Goal: Transaction & Acquisition: Purchase product/service

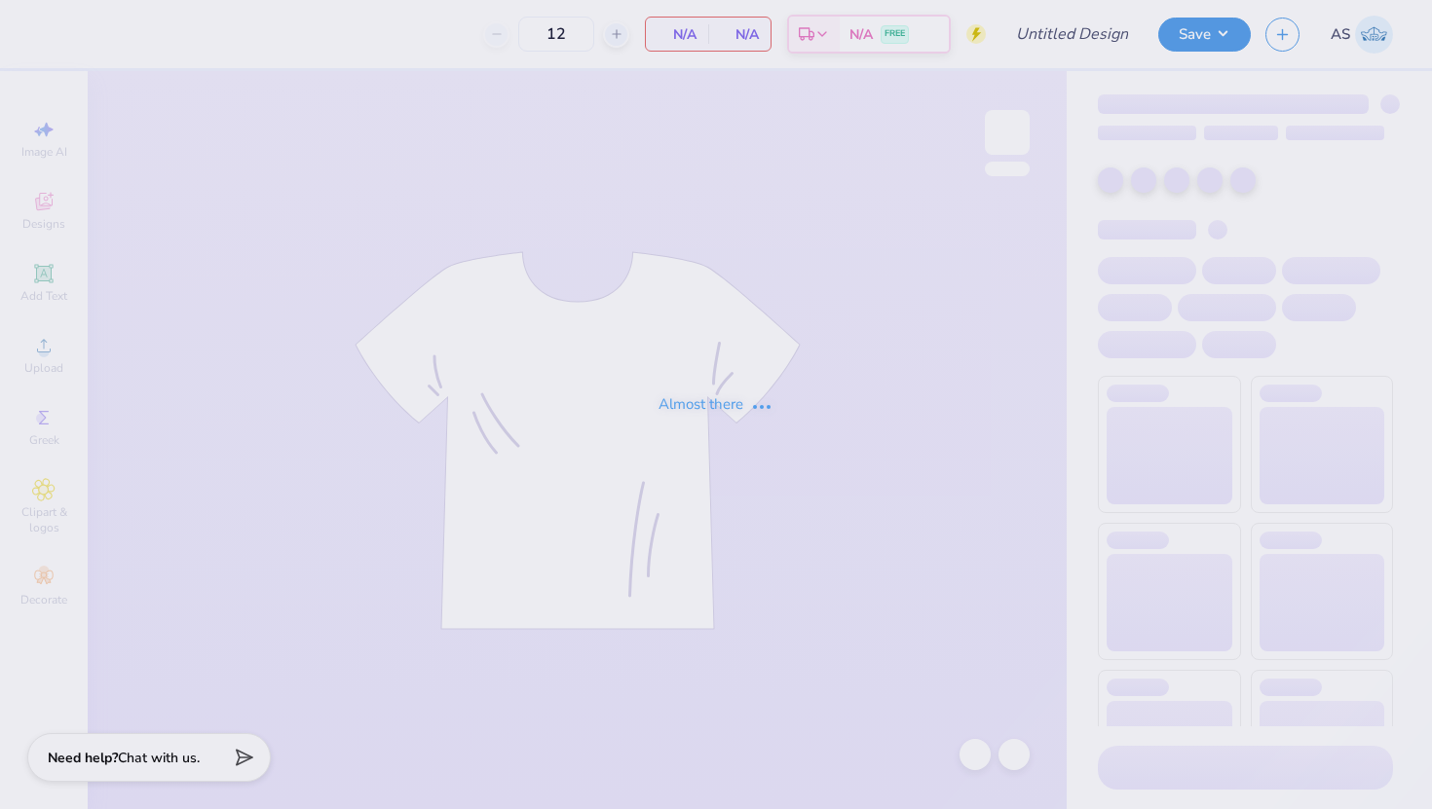
type input "SNU Day At [GEOGRAPHIC_DATA]"
type input "24"
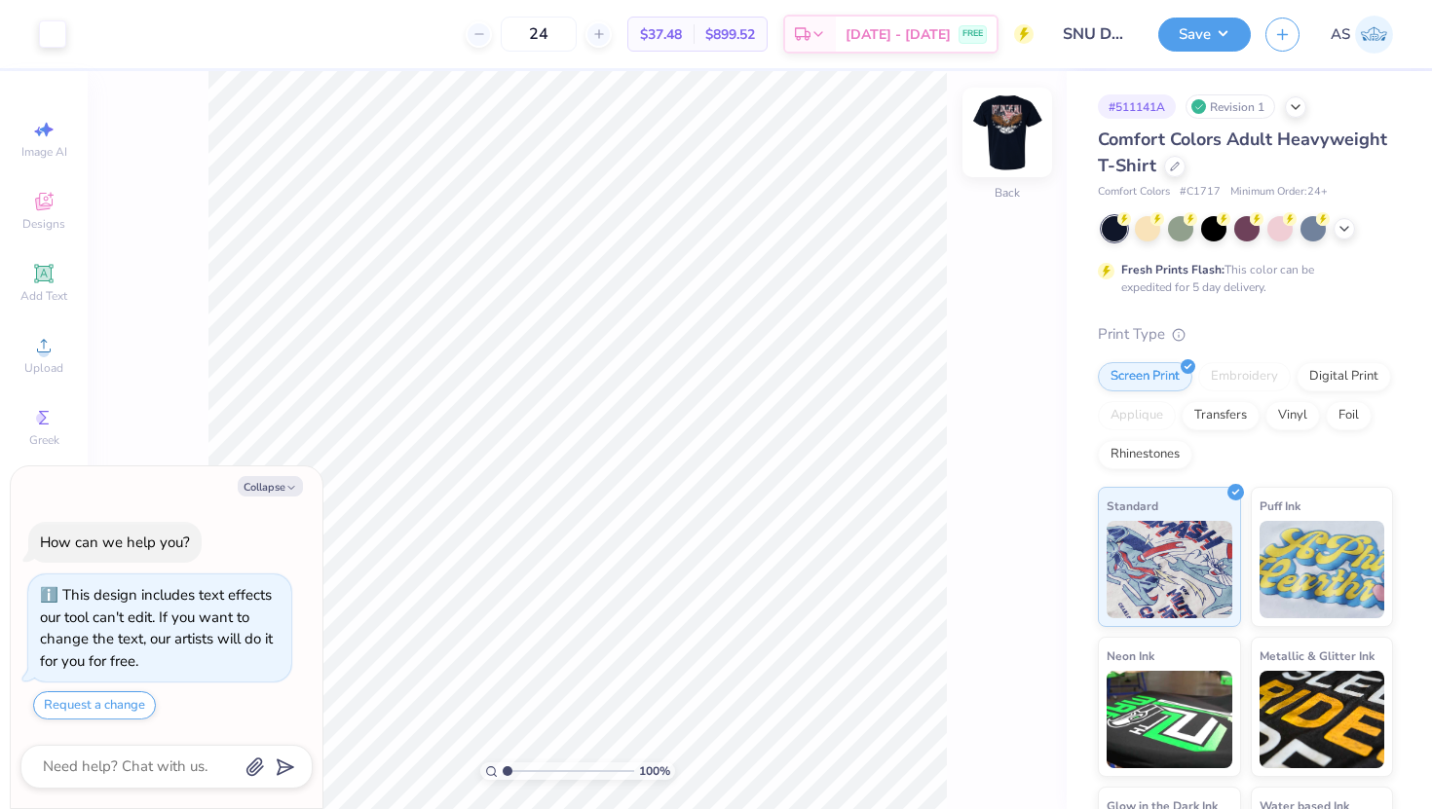
click at [1007, 120] on img at bounding box center [1007, 133] width 78 height 78
click at [1176, 166] on icon at bounding box center [1175, 165] width 10 height 10
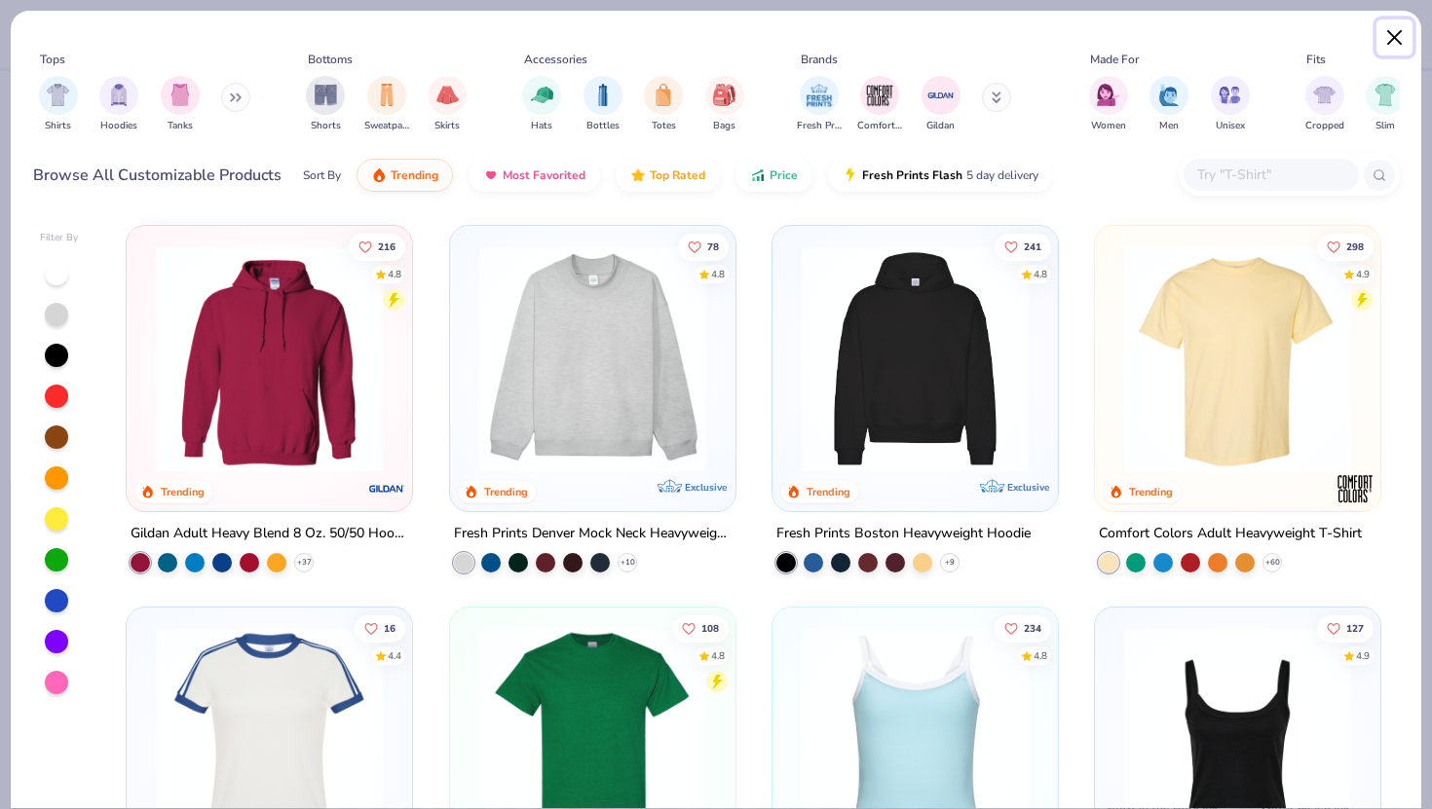
click at [1386, 44] on button "Close" at bounding box center [1394, 37] width 37 height 37
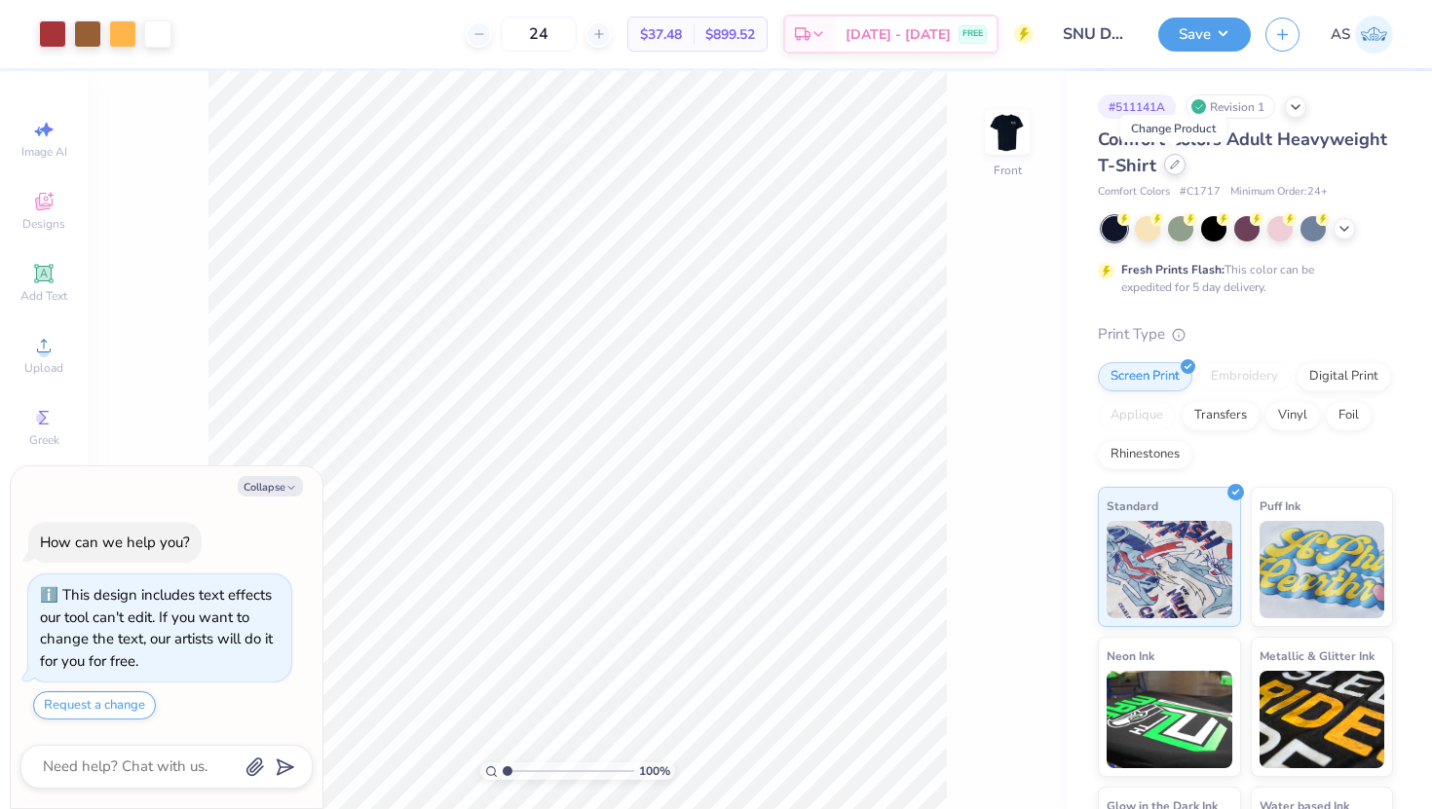
click at [1179, 167] on div at bounding box center [1174, 164] width 21 height 21
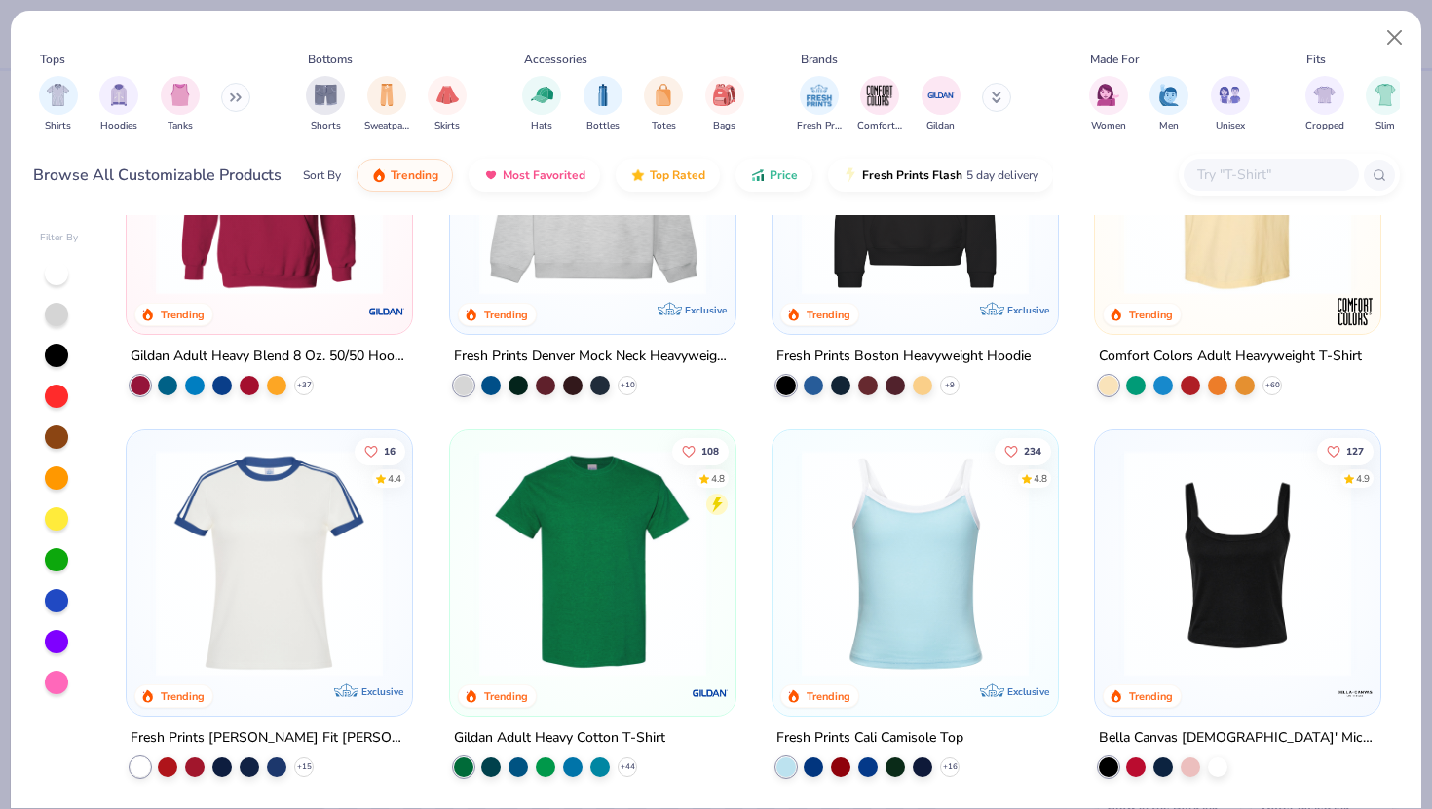
scroll to position [212, 0]
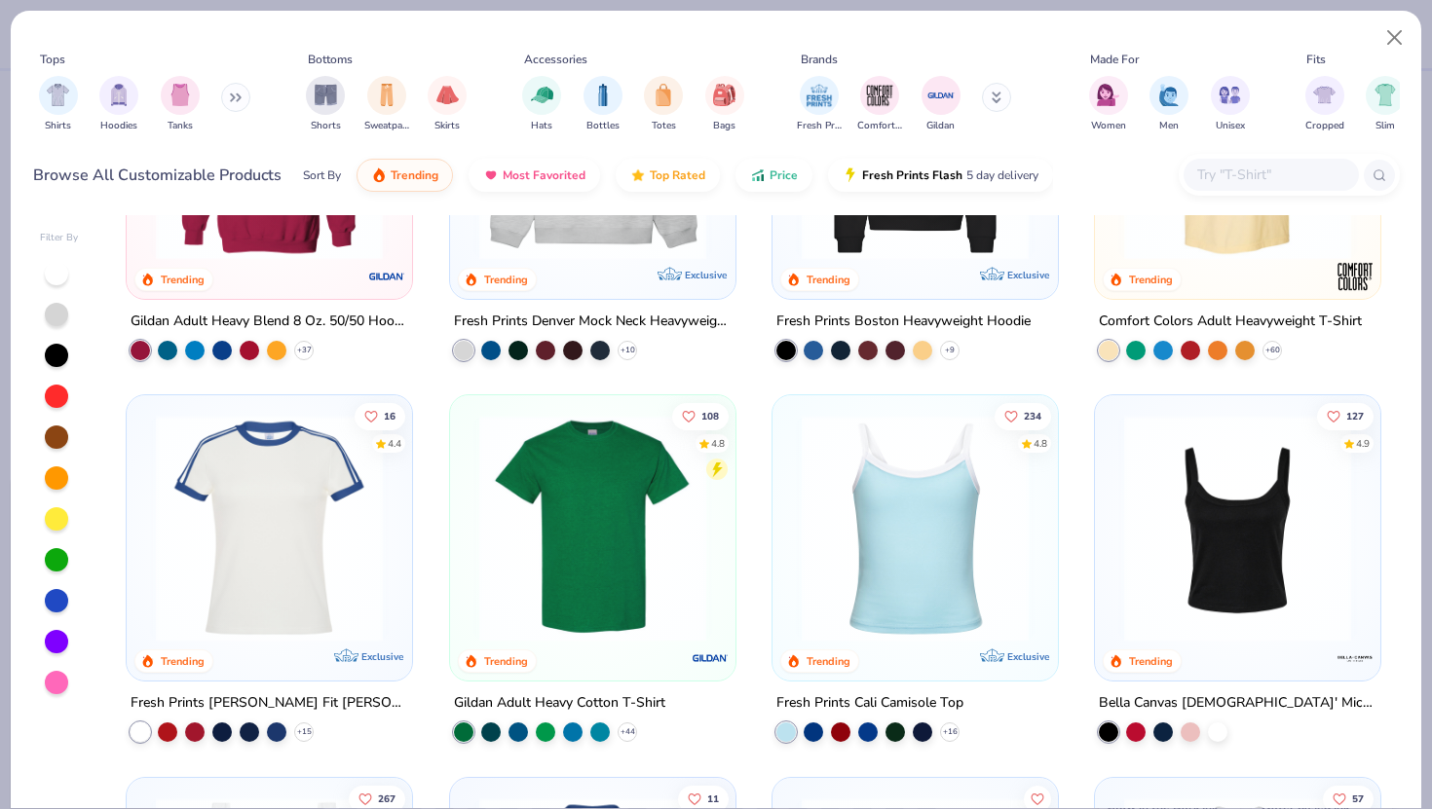
click at [594, 539] on img at bounding box center [592, 528] width 246 height 227
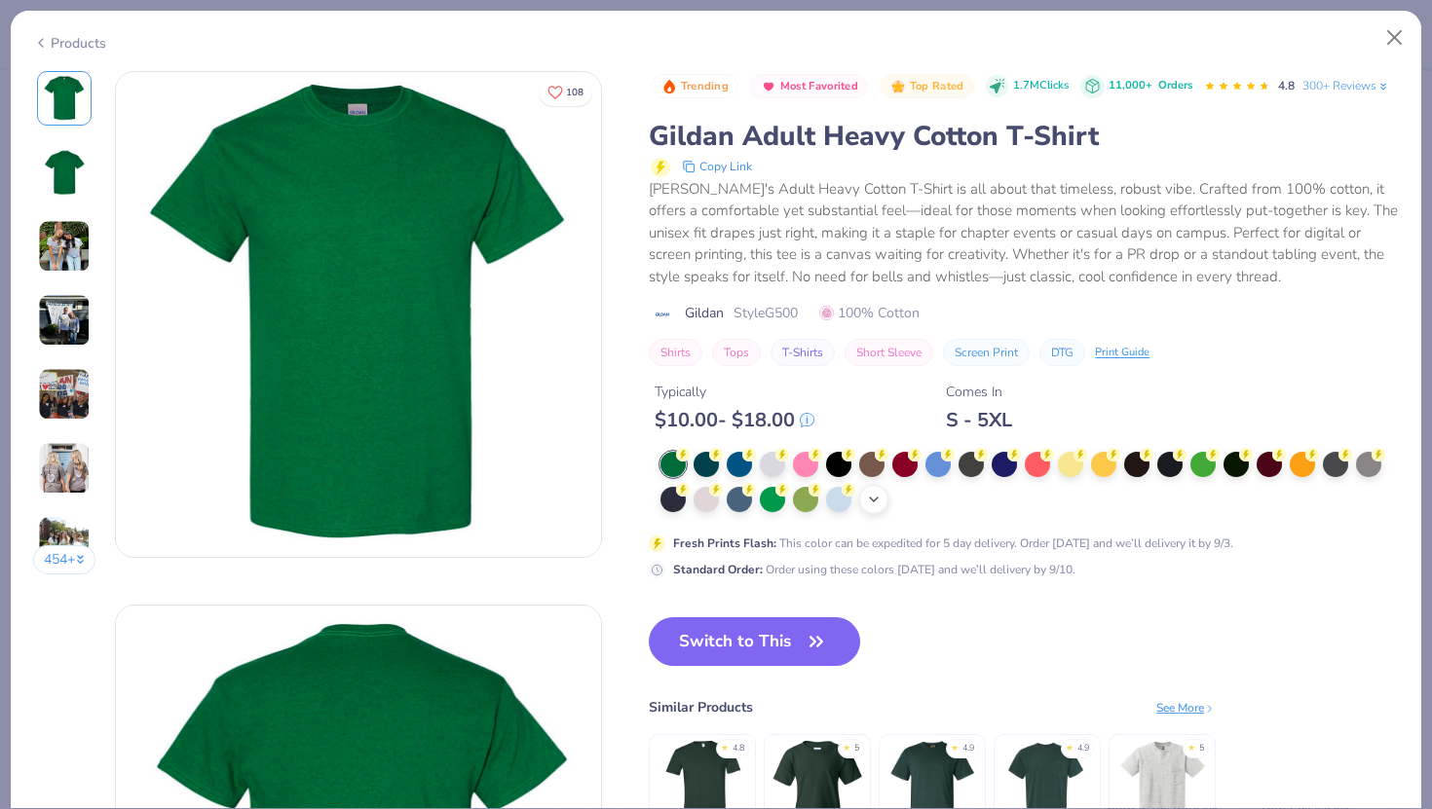
click at [878, 504] on icon at bounding box center [874, 500] width 16 height 16
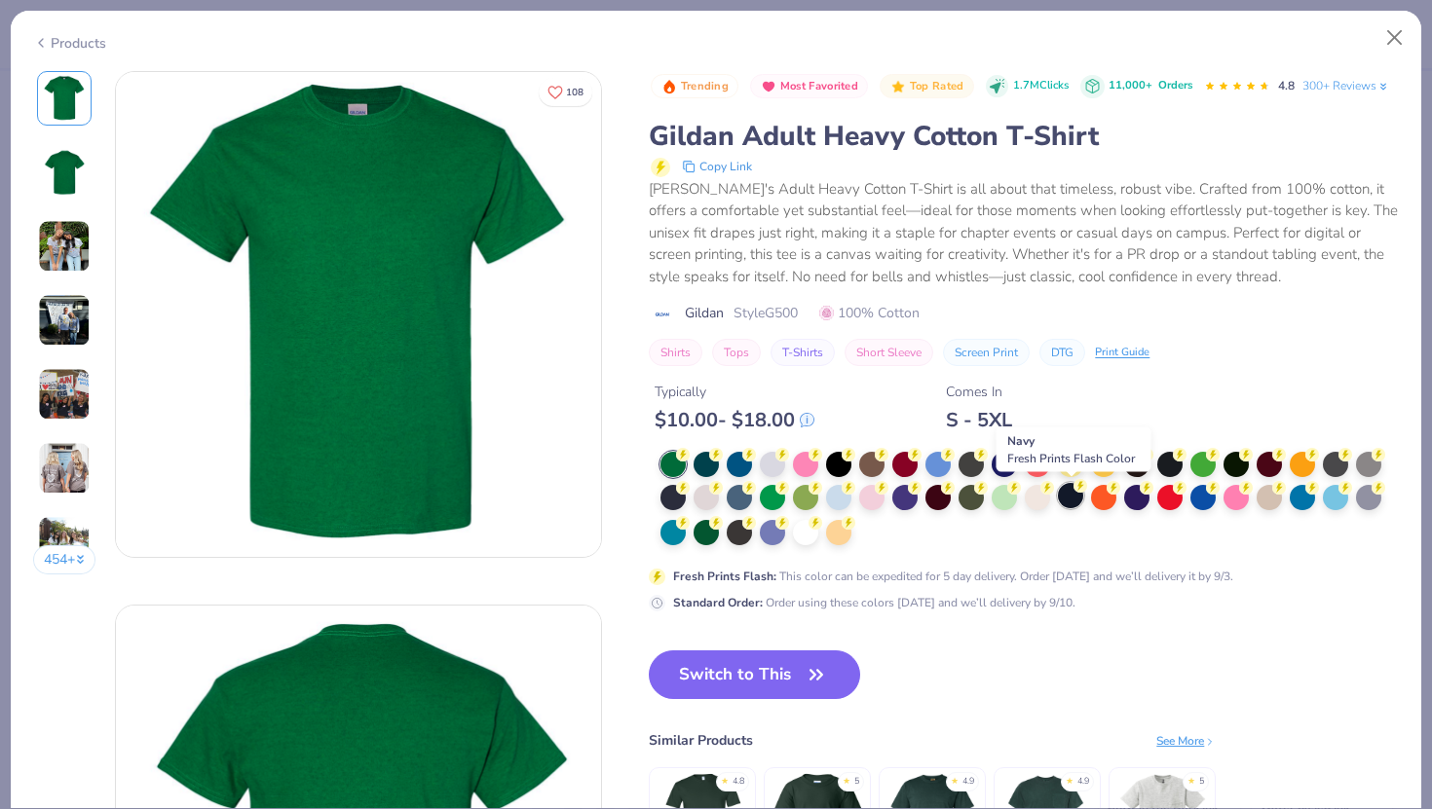
click at [1068, 496] on div at bounding box center [1070, 495] width 25 height 25
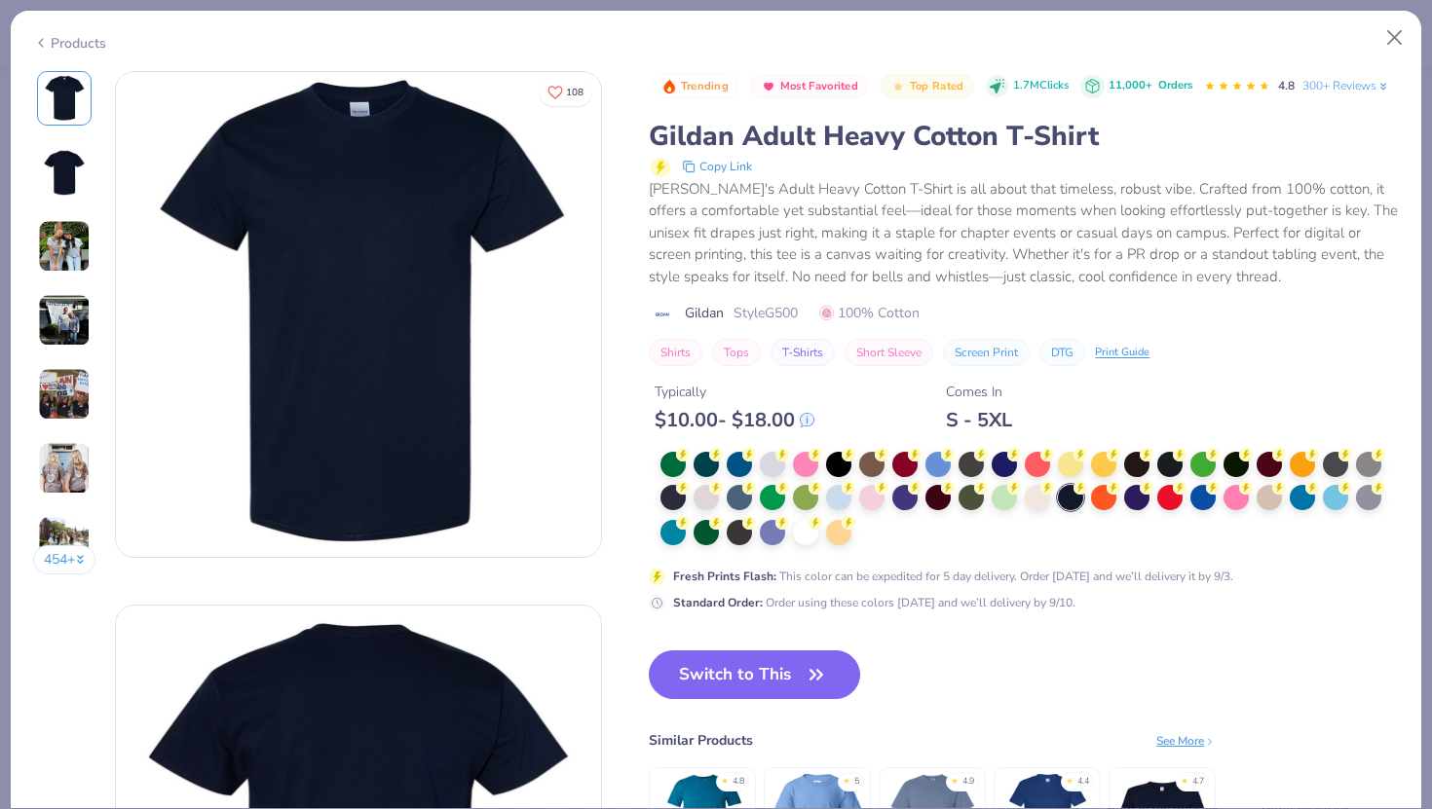
click at [773, 641] on div "Trending Most Favorited Top Rated 1.7M Clicks 11,000+ Orders 4.8 300+ Reviews G…" at bounding box center [1024, 492] width 750 height 843
click at [773, 658] on button "Switch to This" at bounding box center [754, 675] width 211 height 49
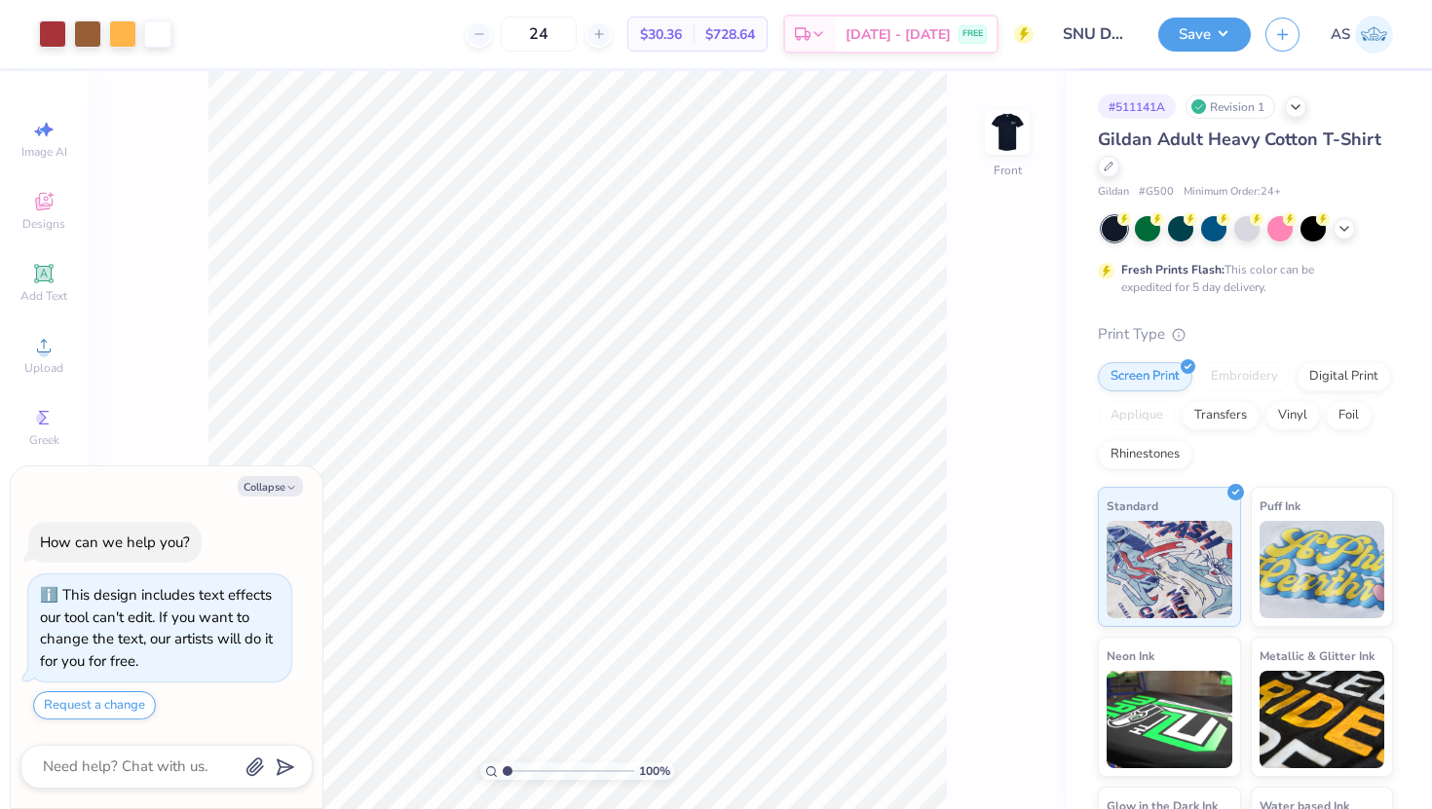
click at [1010, 144] on img at bounding box center [1007, 132] width 39 height 39
type textarea "x"
click at [577, 25] on input "24" at bounding box center [539, 34] width 76 height 35
type input "2"
type input "36"
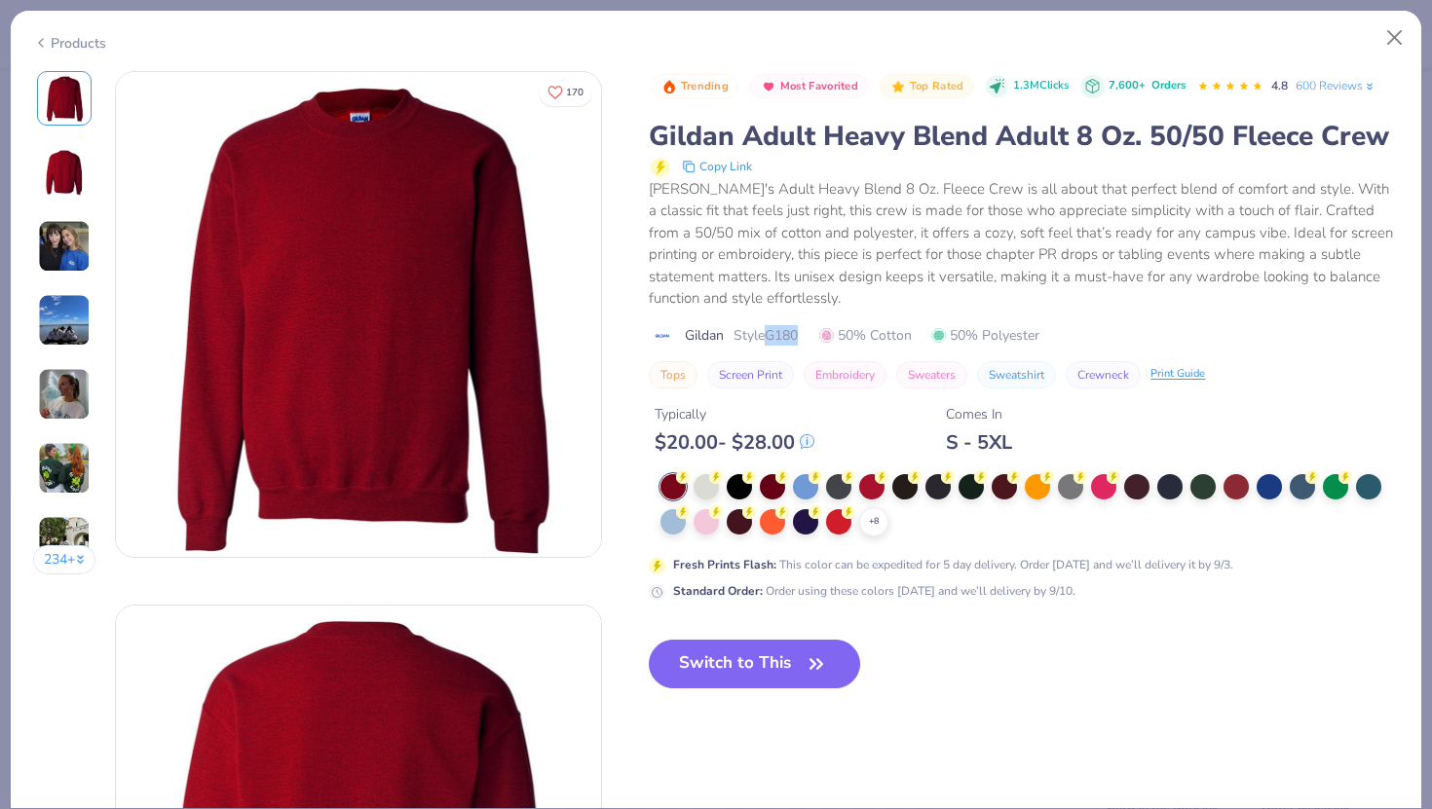
scroll to position [2693, 0]
